Goal: Task Accomplishment & Management: Use online tool/utility

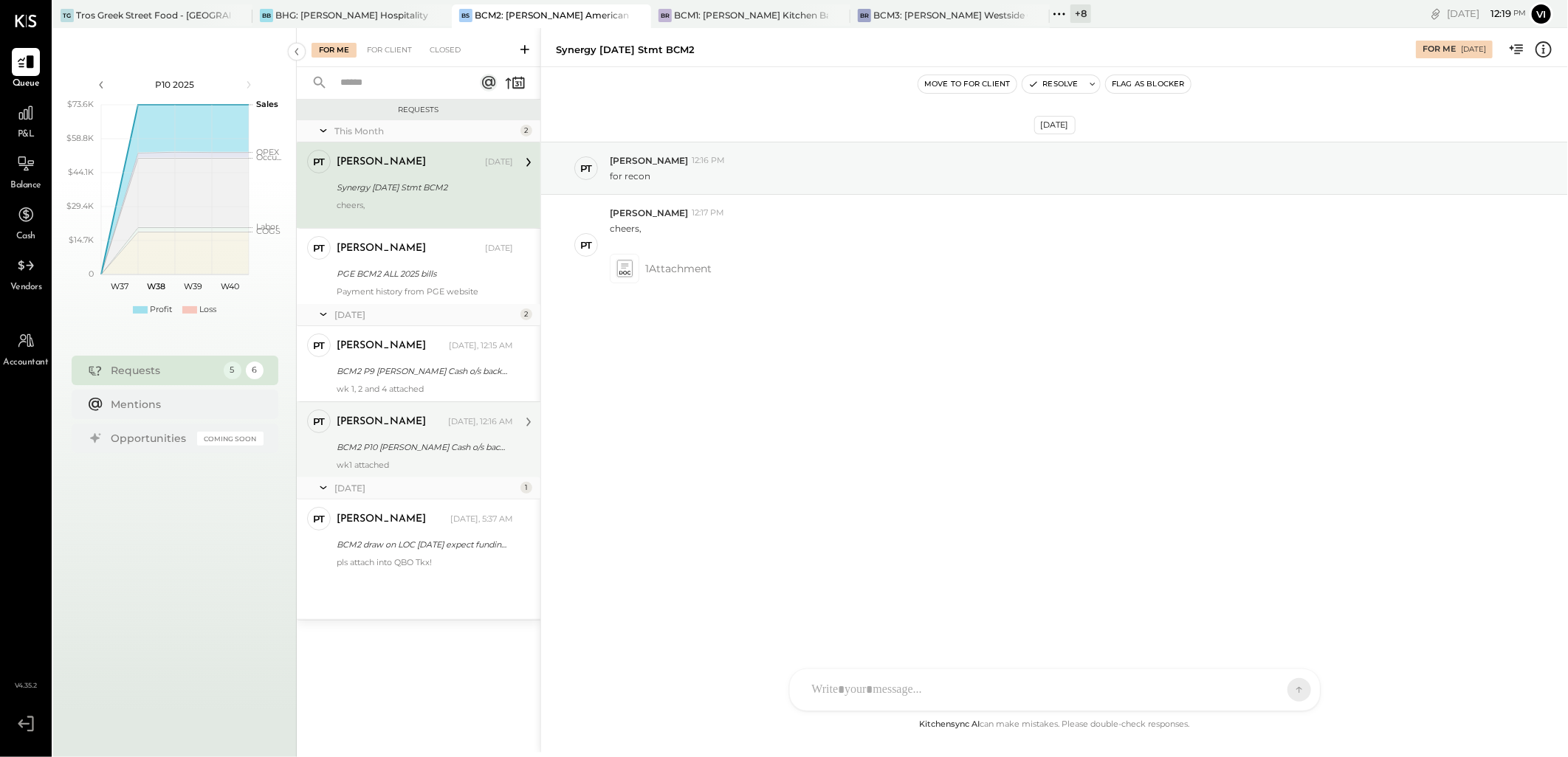
click at [376, 466] on div "wk1 attached" at bounding box center [424, 464] width 176 height 10
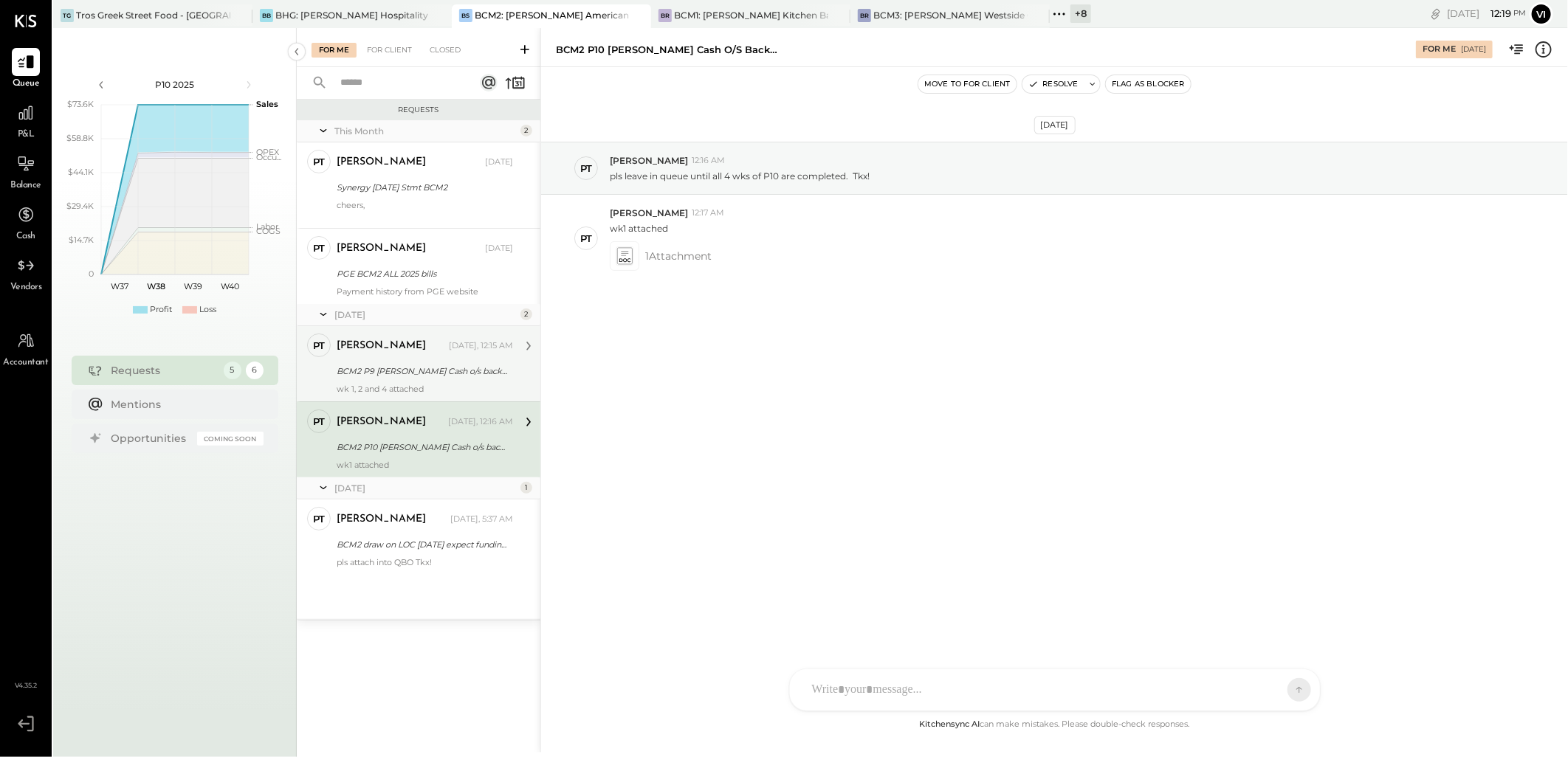
click at [435, 386] on div "wk 1, 2 and 4 attached" at bounding box center [424, 388] width 176 height 10
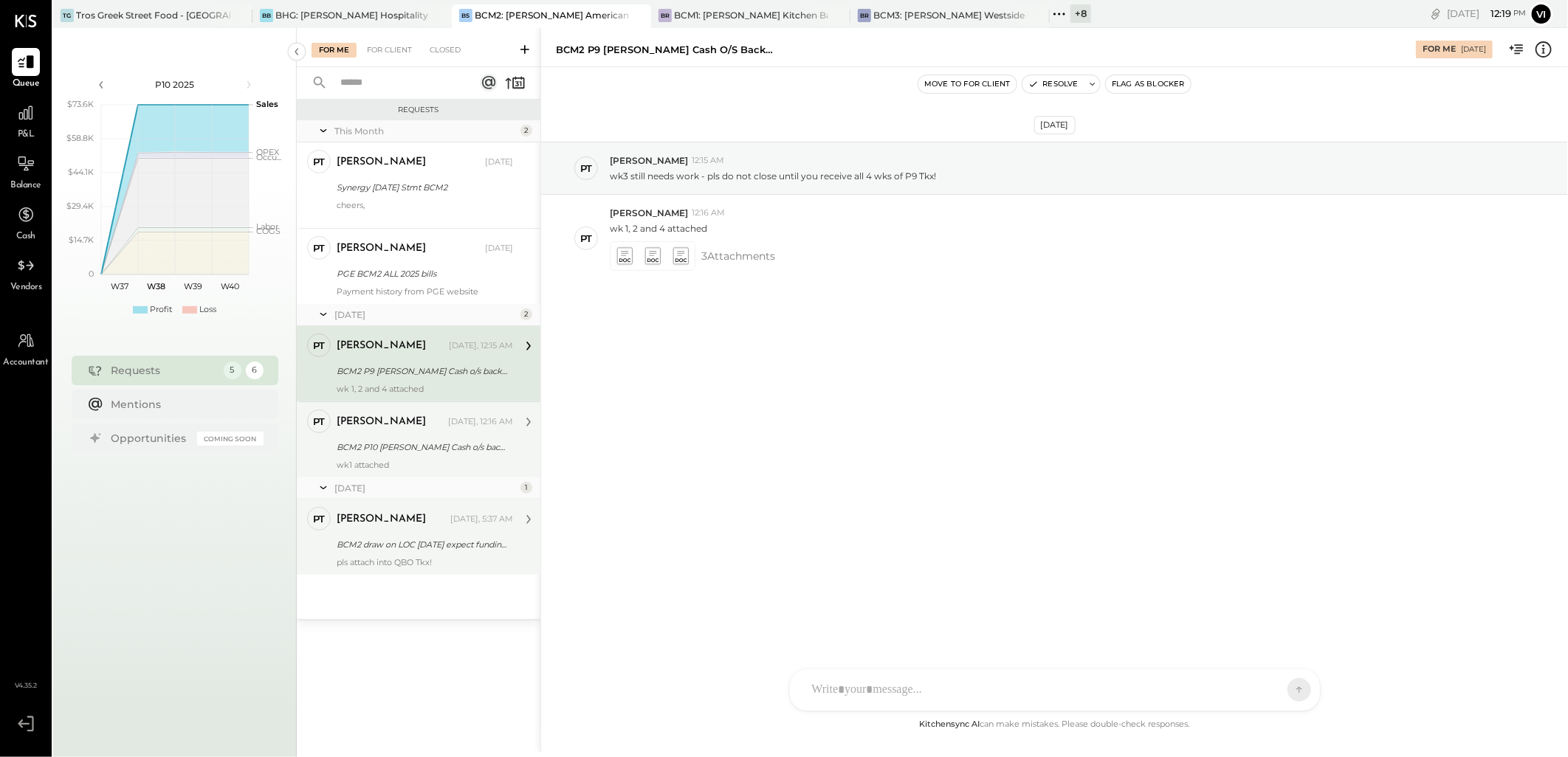
click at [418, 563] on div "pls attach into QBO Tkx!" at bounding box center [424, 562] width 176 height 10
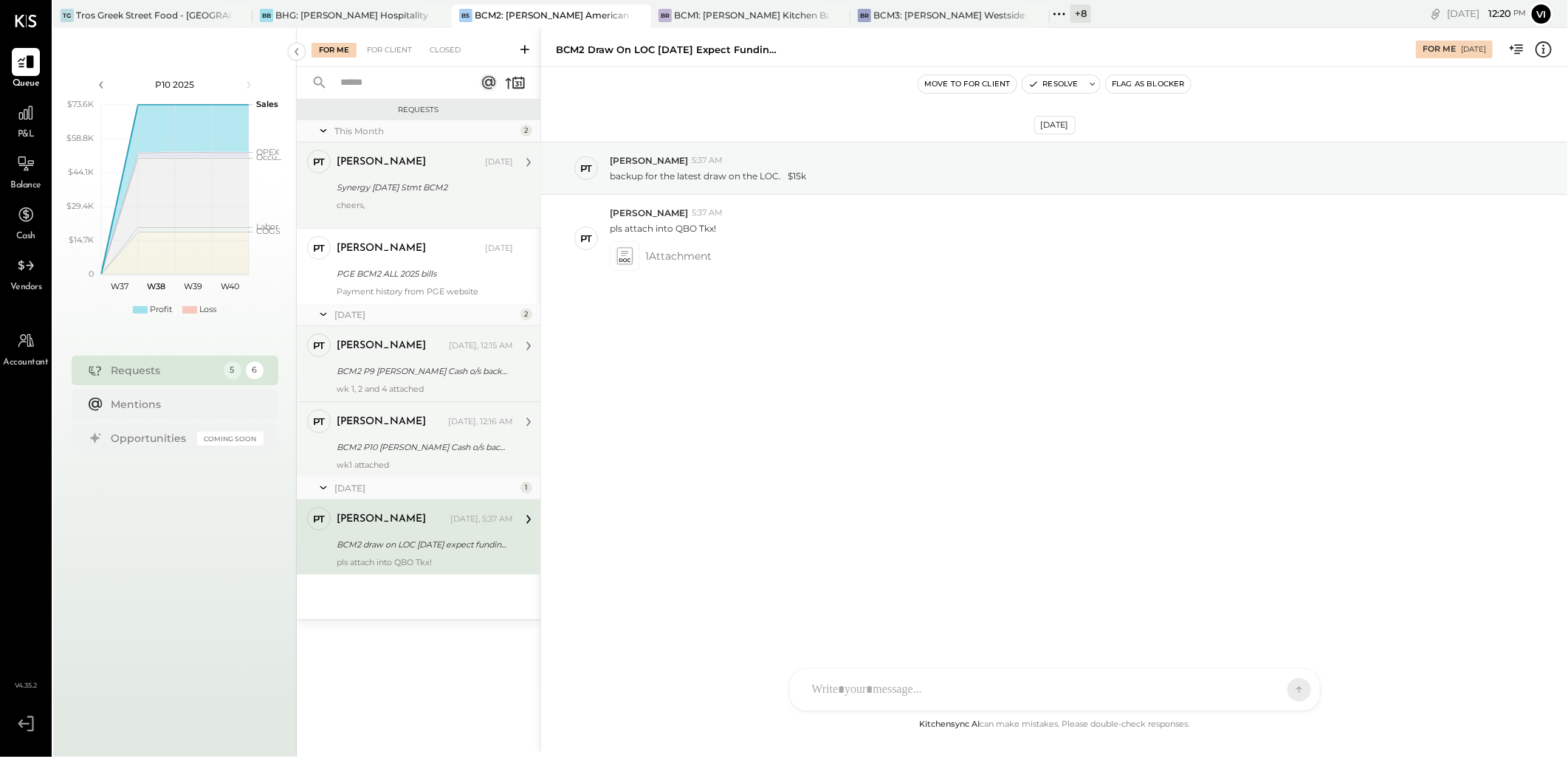
click at [419, 181] on div "Synergy [DATE] Stmt BCM2" at bounding box center [423, 187] width 172 height 14
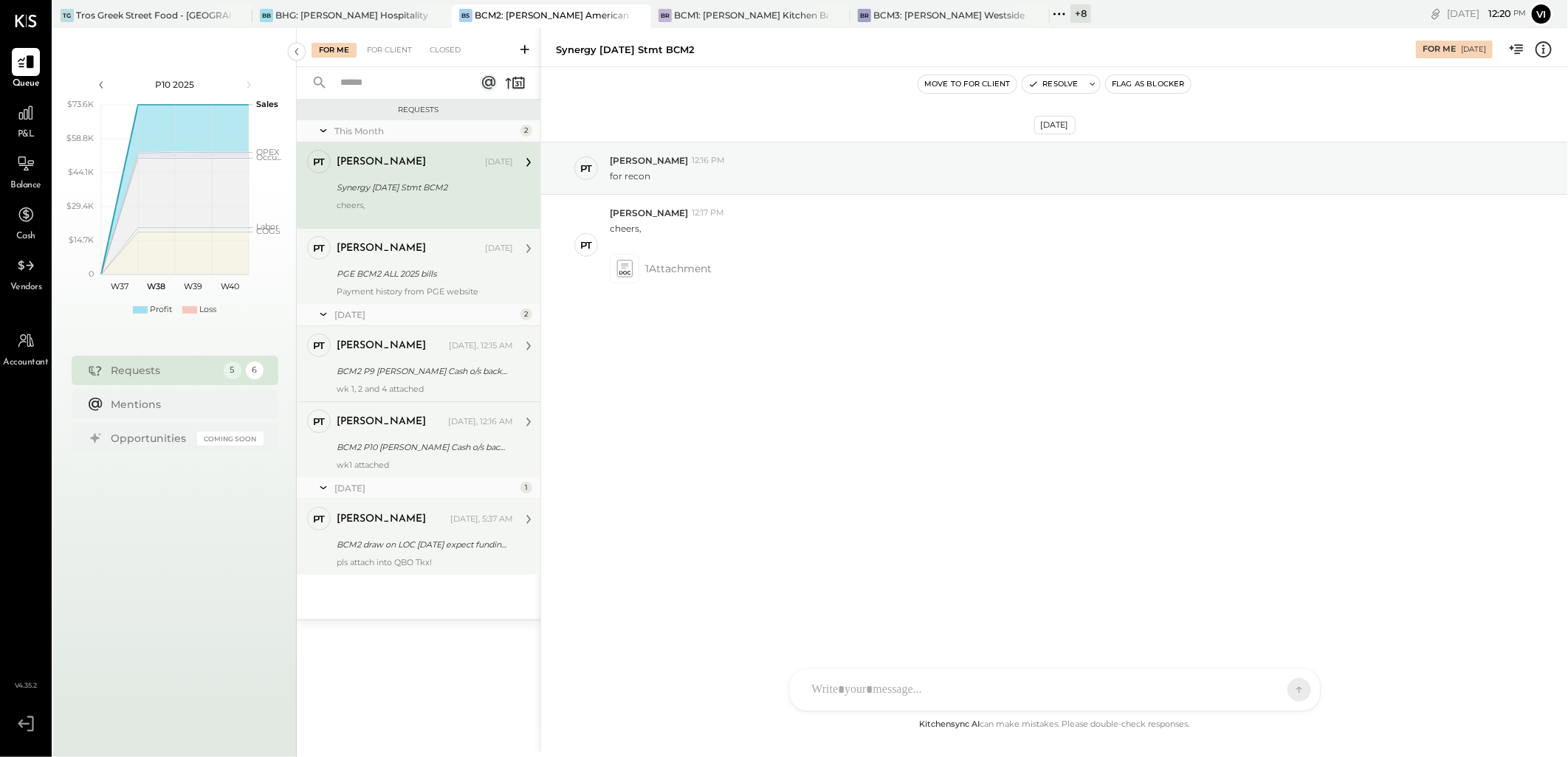
click at [389, 259] on div "[PERSON_NAME] [DATE]" at bounding box center [424, 249] width 176 height 25
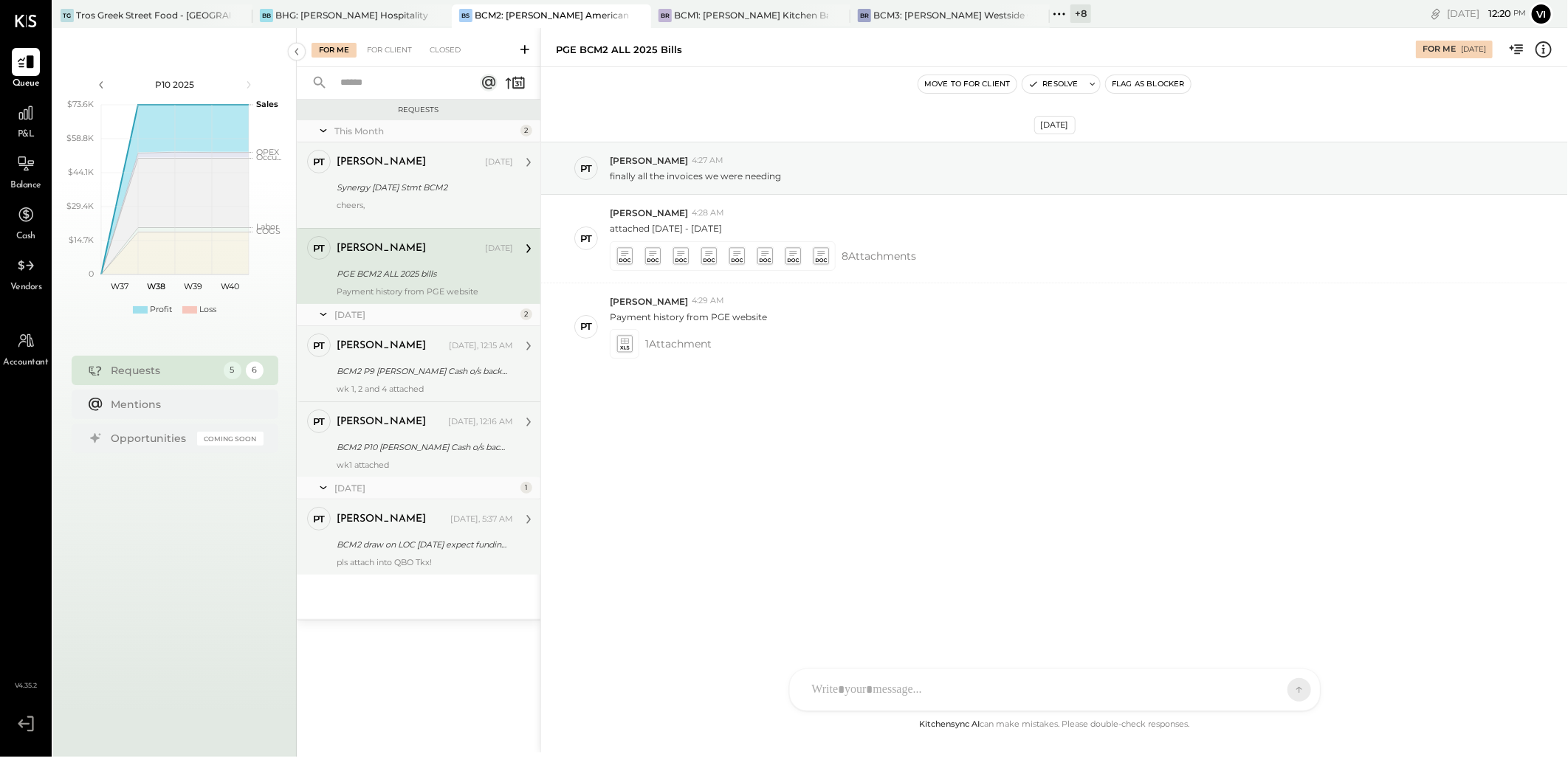
click at [414, 177] on div "[PERSON_NAME] [DATE] Synergy [DATE] Stmt BCM2 cheers," at bounding box center [424, 185] width 176 height 71
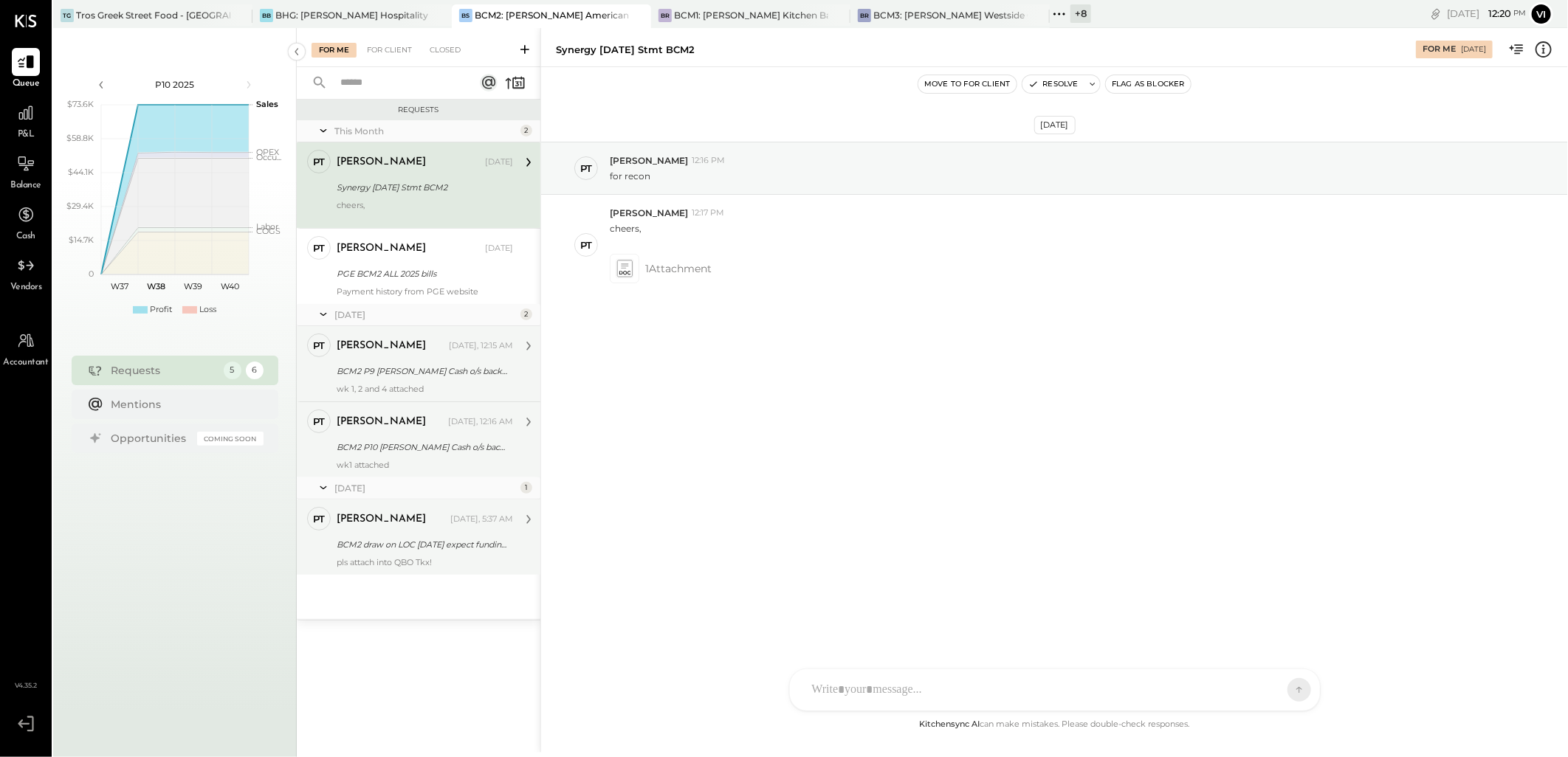
click at [574, 43] on div "Synergy [DATE] Stmt BCM2" at bounding box center [624, 50] width 138 height 14
click at [783, 13] on div "BCM1: [PERSON_NAME] Kitchen Bar Market" at bounding box center [751, 15] width 155 height 13
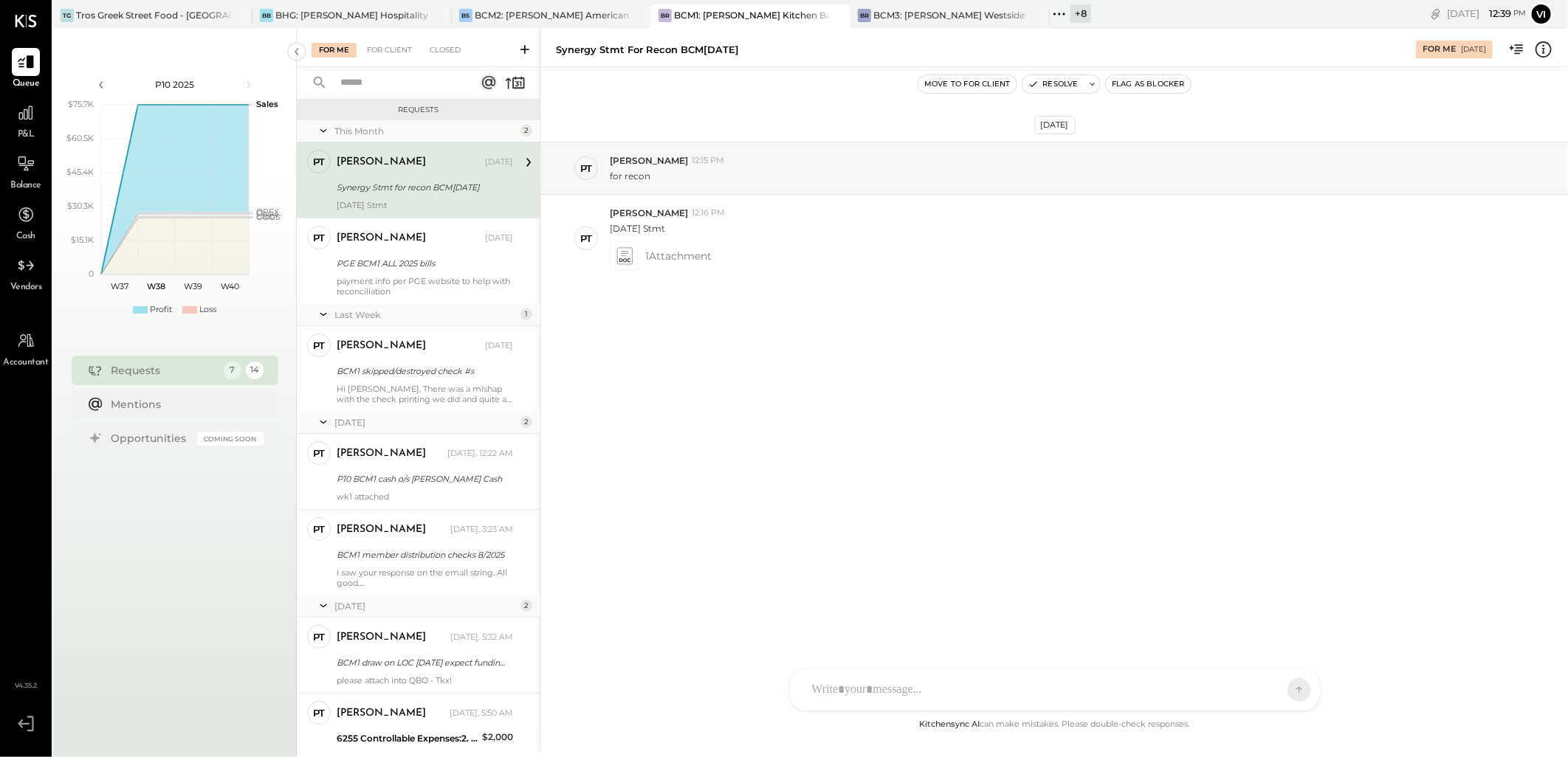
click at [407, 425] on div "[DATE]" at bounding box center [426, 422] width 183 height 13
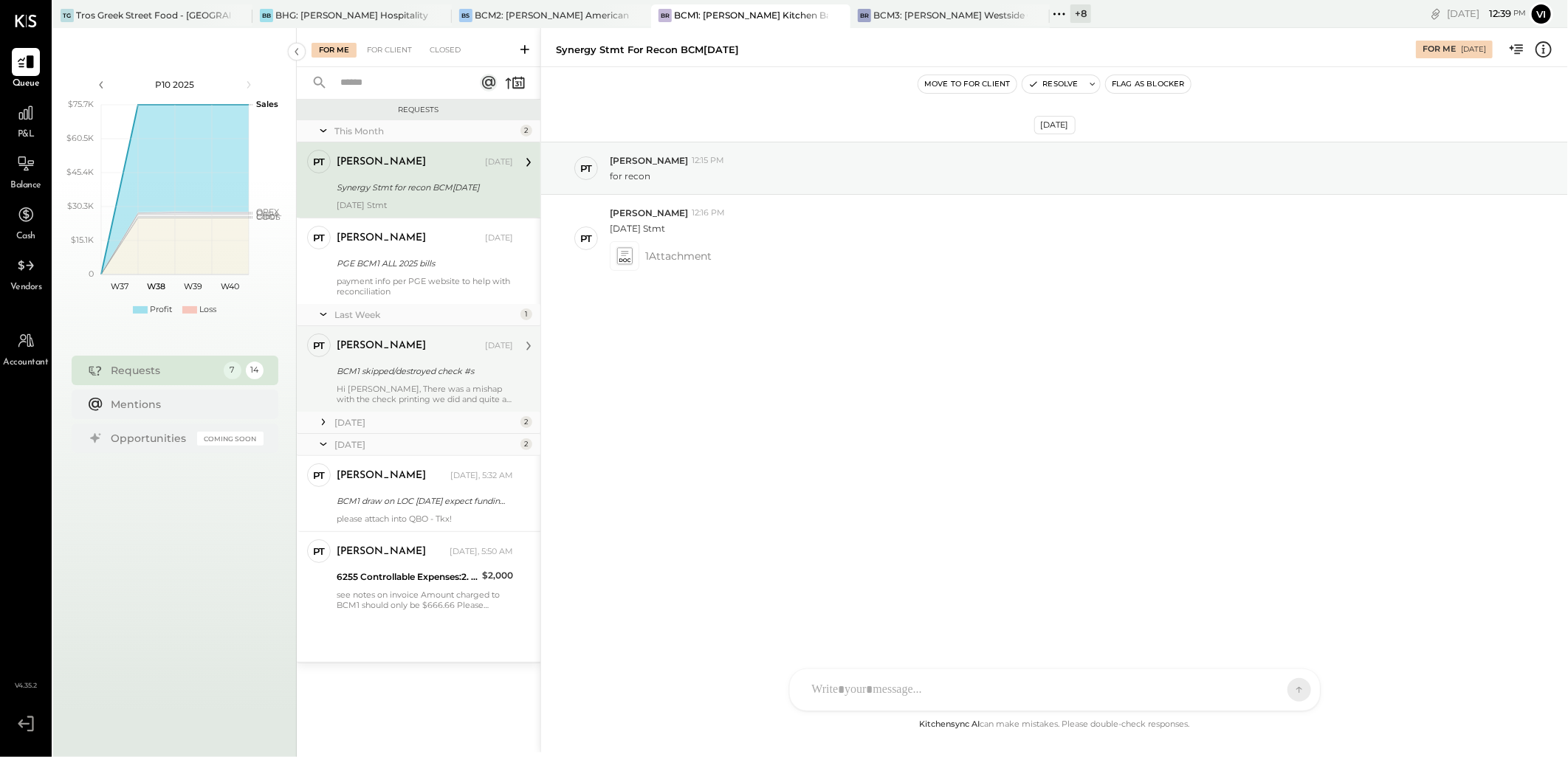
click at [415, 382] on div "[PERSON_NAME] [DATE] BCM1 skipped/destroyed check #s Hi [PERSON_NAME], There wa…" at bounding box center [424, 369] width 176 height 71
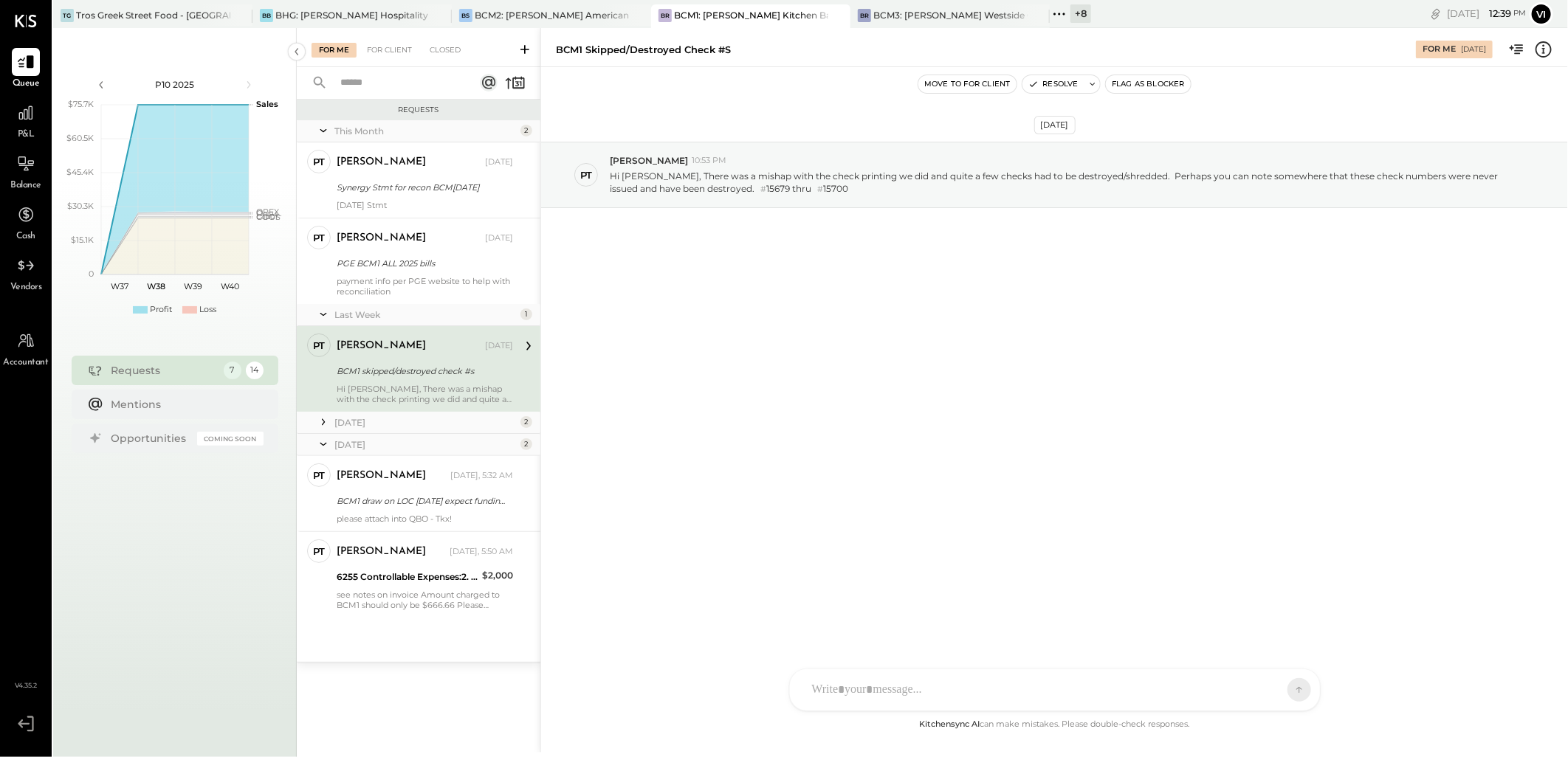
click at [318, 425] on icon at bounding box center [323, 421] width 14 height 14
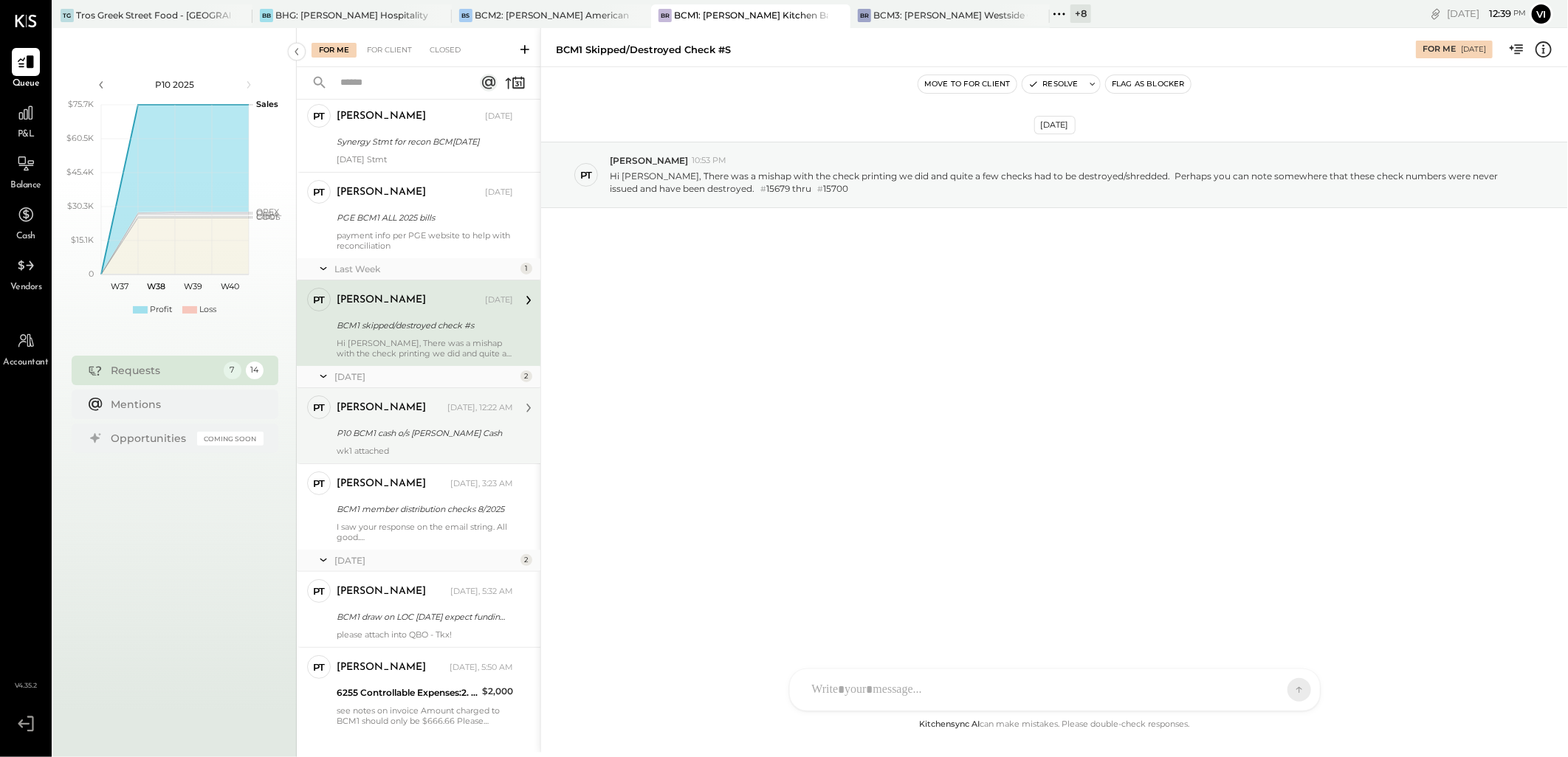
scroll to position [71, 0]
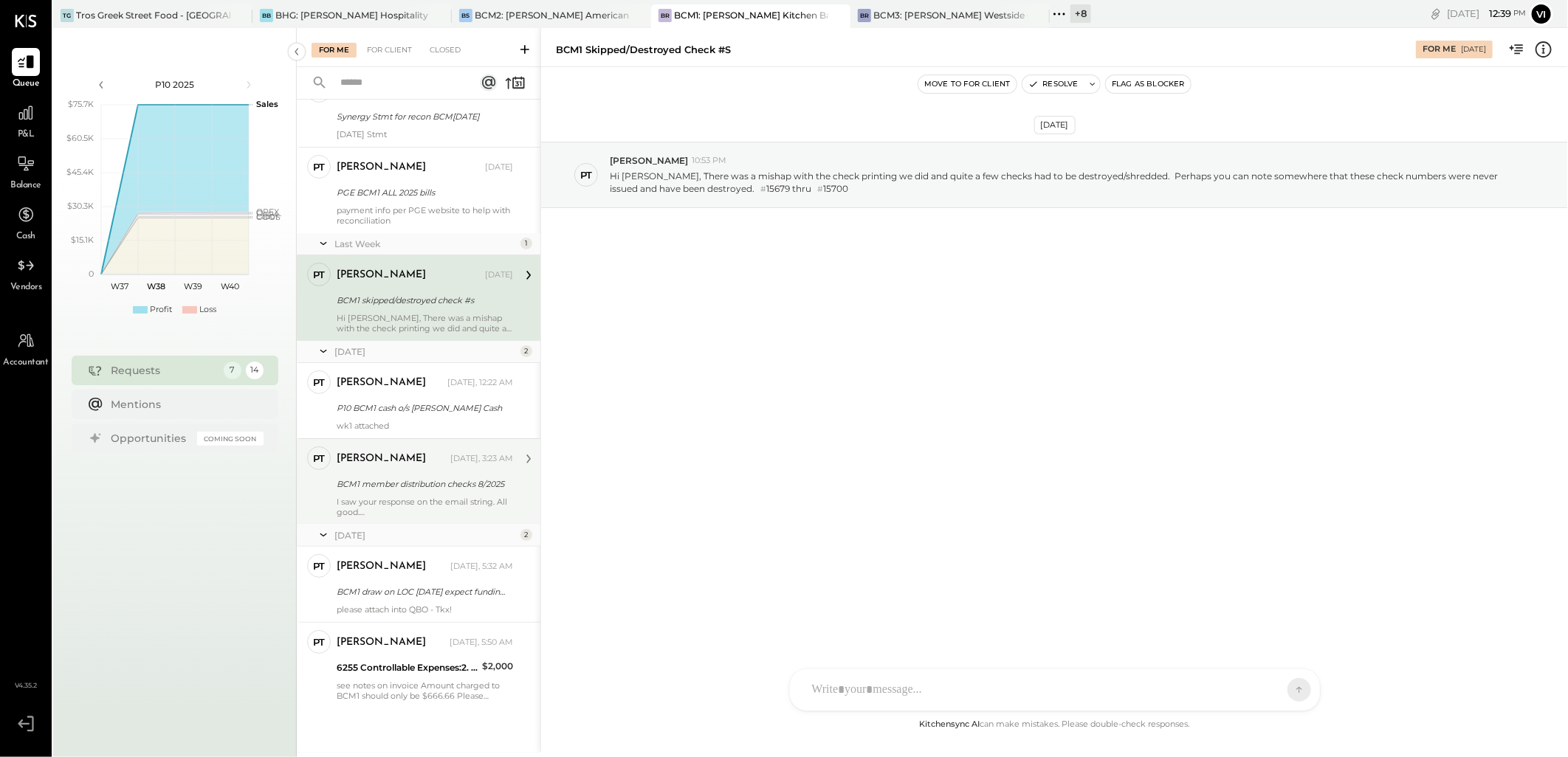
click at [445, 484] on div "BCM1 member distribution checks 8/2025" at bounding box center [423, 484] width 172 height 14
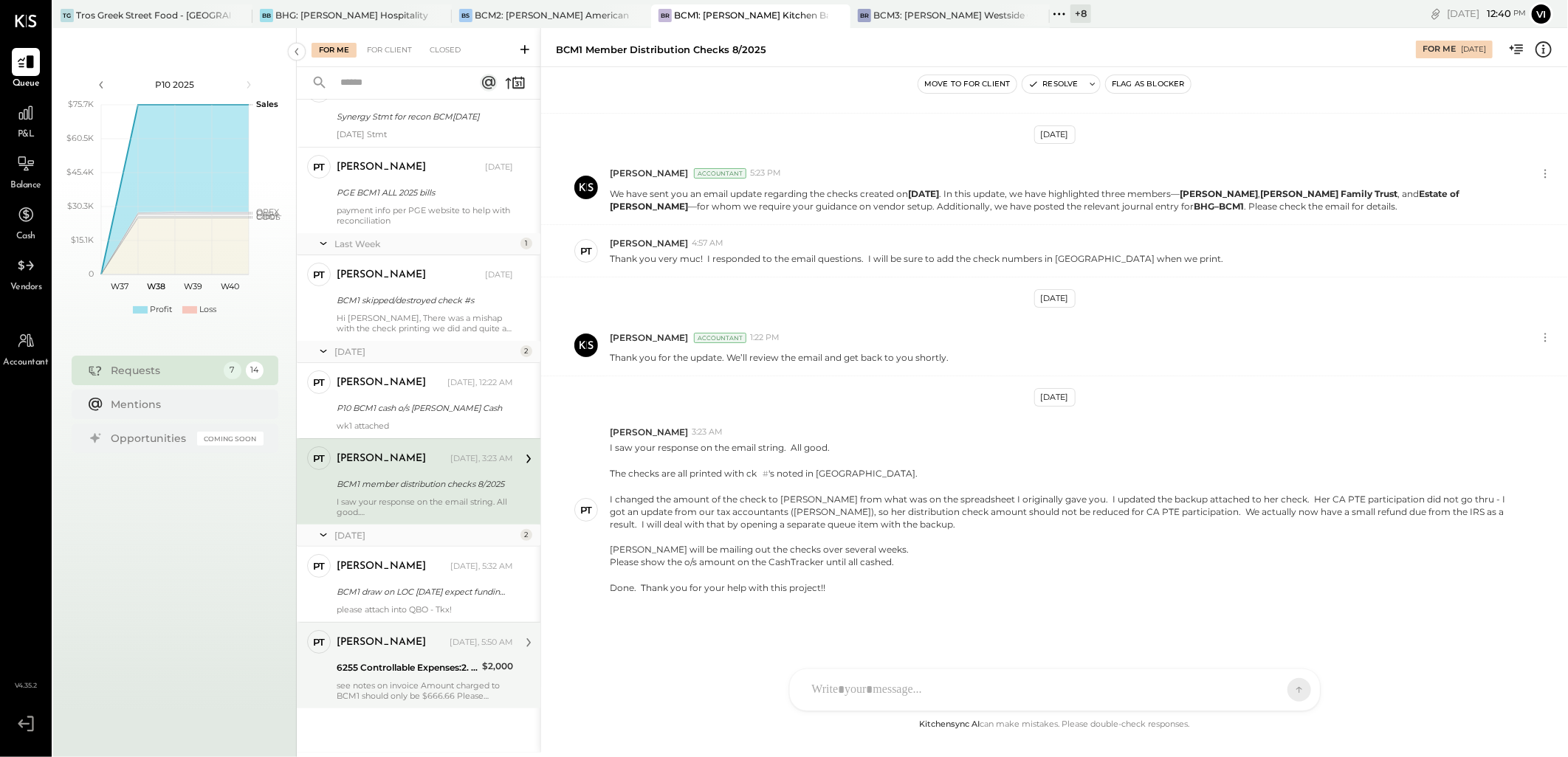
click at [400, 673] on div "6255 Controllable Expenses:2. Marketing:Marketing & Public Relations" at bounding box center [407, 667] width 141 height 14
